Goal: Task Accomplishment & Management: Complete application form

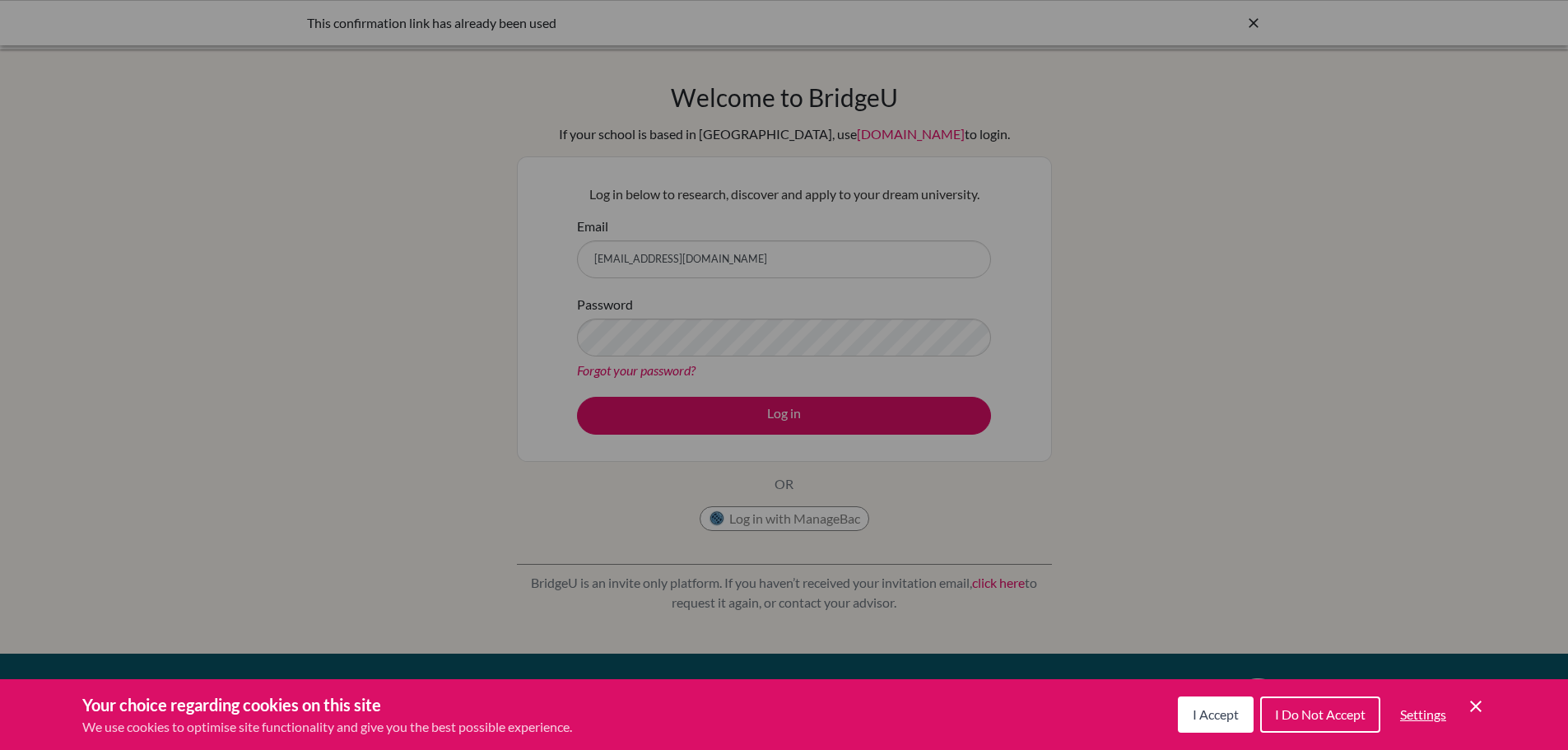
click at [726, 413] on div "Cookie Preferences" at bounding box center [784, 375] width 1568 height 750
click at [1234, 705] on button "I Accept" at bounding box center [1215, 714] width 76 height 36
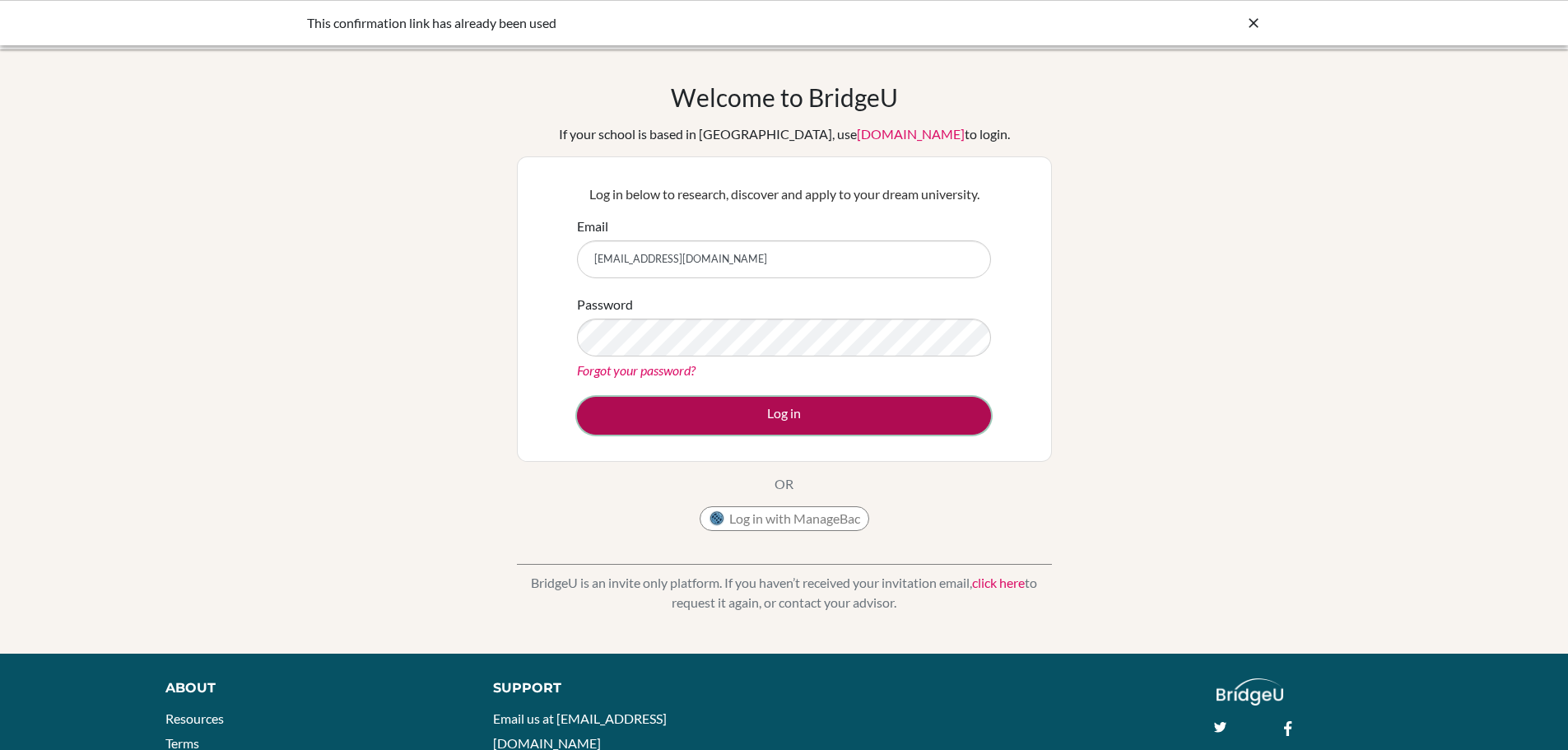
click at [845, 416] on button "Log in" at bounding box center [784, 415] width 414 height 38
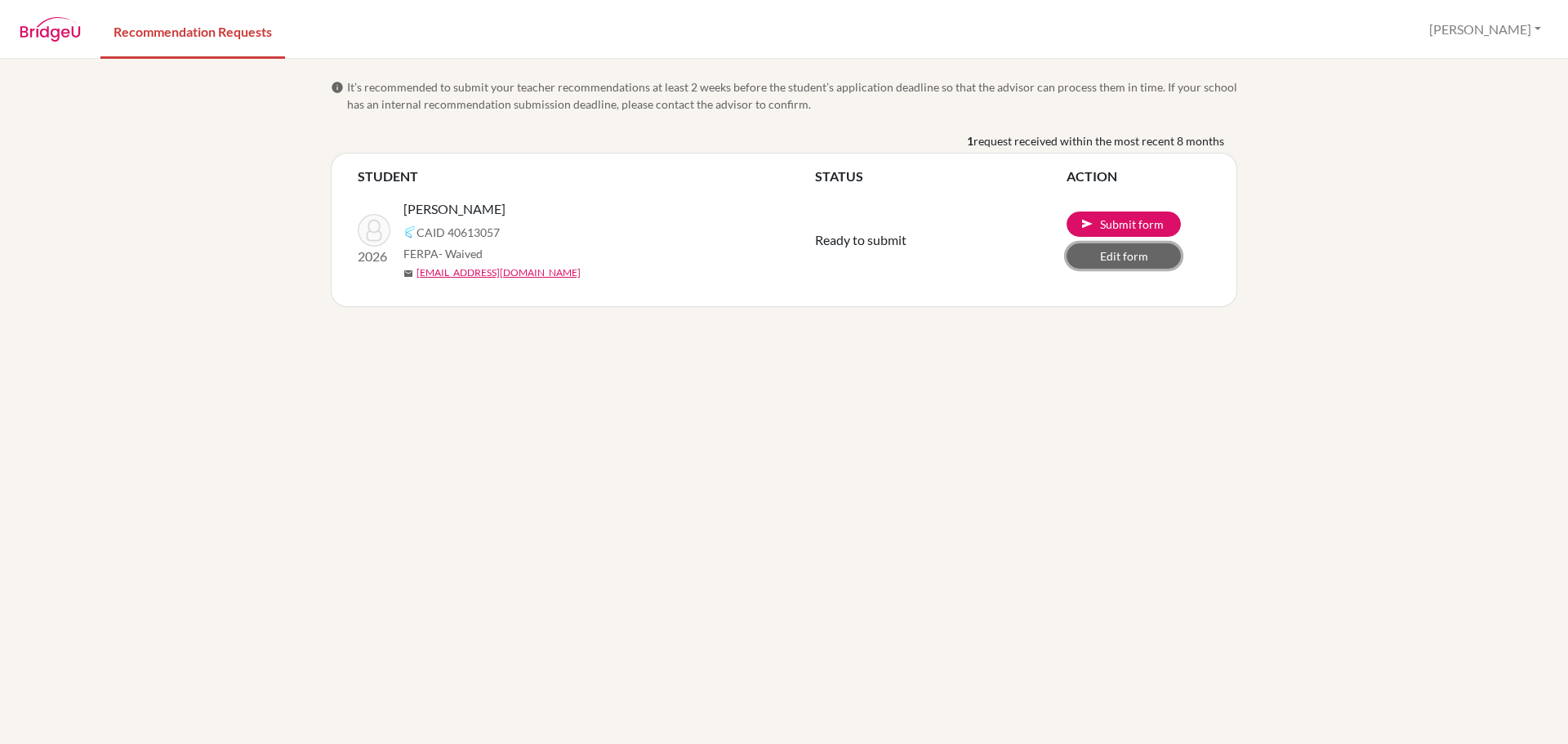
click at [1104, 257] on link "Edit form" at bounding box center [1124, 256] width 114 height 25
